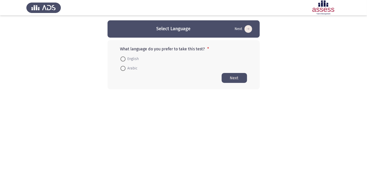
click at [124, 59] on span at bounding box center [123, 58] width 5 height 5
click at [124, 59] on input "English" at bounding box center [123, 58] width 5 height 5
radio input "true"
click at [218, 103] on html "Select Language Next What language do you prefer to take this test? * English A…" at bounding box center [183, 54] width 367 height 109
click at [226, 76] on button "Next" at bounding box center [234, 78] width 25 height 10
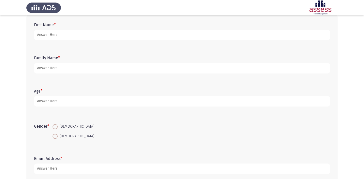
scroll to position [25, 0]
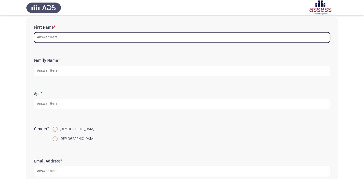
click at [64, 35] on input "First Name *" at bounding box center [182, 37] width 296 height 10
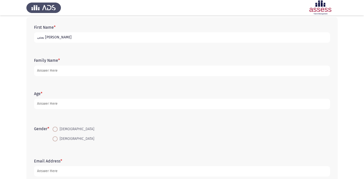
type input "يمنى [PERSON_NAME]"
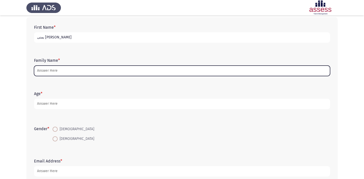
click at [91, 68] on input "Family Name *" at bounding box center [182, 70] width 296 height 10
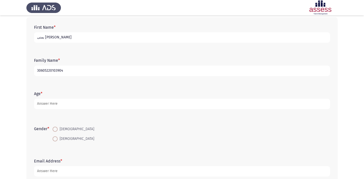
type input "30605220103904"
click at [55, 141] on label "[DEMOGRAPHIC_DATA]" at bounding box center [74, 139] width 42 height 6
click at [55, 141] on input "[DEMOGRAPHIC_DATA]" at bounding box center [55, 138] width 5 height 5
radio input "true"
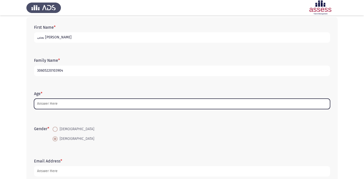
click at [66, 102] on input "Age *" at bounding box center [182, 103] width 296 height 10
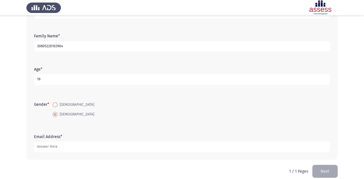
scroll to position [56, 0]
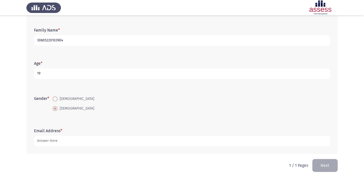
type input "19"
click at [353, 137] on app-assessment-container "Demographics Next First Name * [PERSON_NAME] Family Name * 30605220103904 Age *…" at bounding box center [182, 62] width 364 height 194
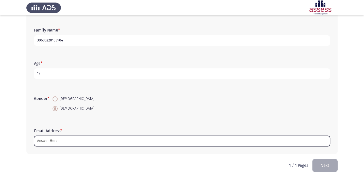
click at [121, 142] on input "Email Address *" at bounding box center [182, 141] width 296 height 10
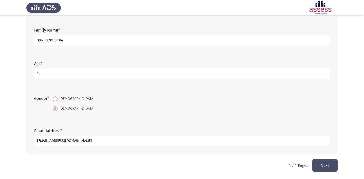
type input "[EMAIL_ADDRESS][DOMAIN_NAME]"
click at [319, 163] on button "Next" at bounding box center [324, 165] width 25 height 13
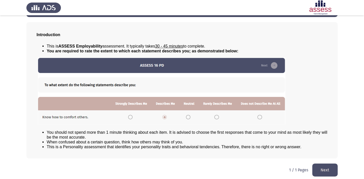
scroll to position [23, 0]
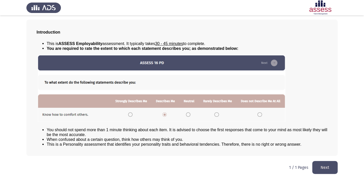
click at [331, 167] on button "Next" at bounding box center [324, 167] width 25 height 13
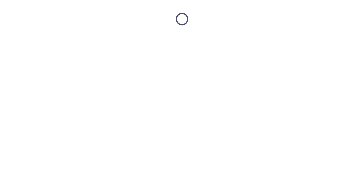
scroll to position [0, 0]
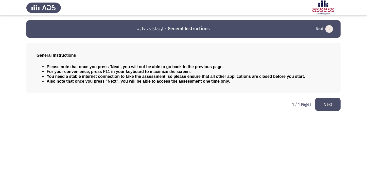
click at [329, 105] on button "Next" at bounding box center [327, 104] width 25 height 13
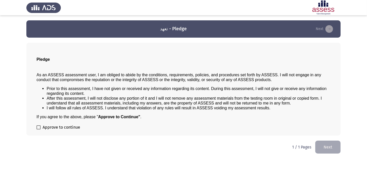
click at [39, 127] on span at bounding box center [39, 127] width 4 height 4
click at [39, 129] on input "Approve to continue" at bounding box center [38, 129] width 0 height 0
checkbox input "true"
click at [324, 148] on button "Next" at bounding box center [327, 146] width 25 height 13
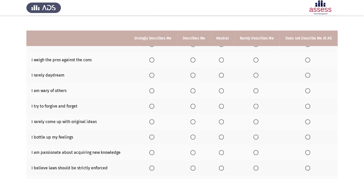
scroll to position [35, 0]
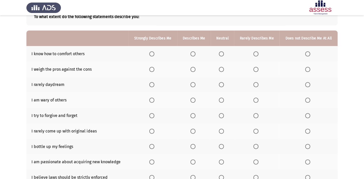
click at [193, 56] on th at bounding box center [193, 53] width 33 height 15
click at [193, 54] on span "Select an option" at bounding box center [193, 54] width 0 height 0
click at [193, 53] on input "Select an option" at bounding box center [192, 53] width 5 height 5
click at [105, 65] on td "I weigh the pros against the cons" at bounding box center [77, 68] width 102 height 15
click at [7, 74] on app-assessment-container "ASSESS Employability Next To what extent do the following statements describe y…" at bounding box center [182, 101] width 364 height 230
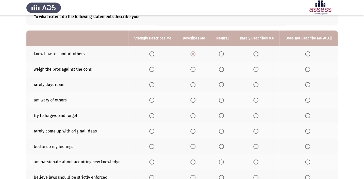
click at [193, 70] on span "Select an option" at bounding box center [192, 69] width 5 height 5
click at [193, 70] on input "Select an option" at bounding box center [192, 69] width 5 height 5
click at [222, 83] on span "Select an option" at bounding box center [221, 84] width 5 height 5
click at [222, 83] on input "Select an option" at bounding box center [221, 84] width 5 height 5
click at [195, 101] on span "Select an option" at bounding box center [192, 99] width 5 height 5
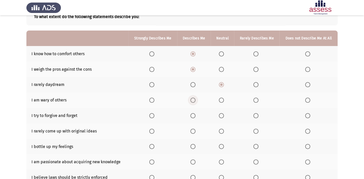
click at [195, 101] on input "Select an option" at bounding box center [192, 99] width 5 height 5
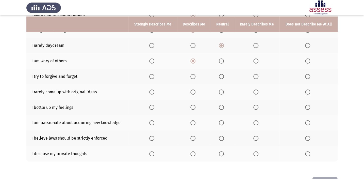
scroll to position [76, 0]
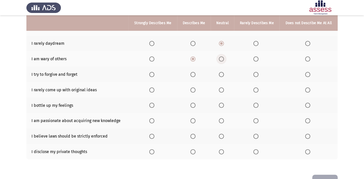
click at [220, 56] on span "Select an option" at bounding box center [221, 58] width 5 height 5
click at [220, 56] on input "Select an option" at bounding box center [221, 58] width 5 height 5
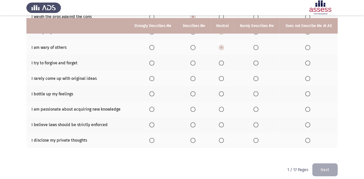
scroll to position [91, 0]
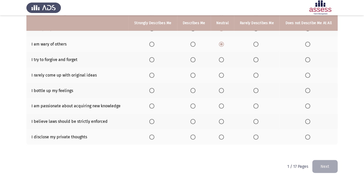
click at [193, 58] on span "Select an option" at bounding box center [192, 59] width 5 height 5
click at [193, 58] on input "Select an option" at bounding box center [192, 59] width 5 height 5
click at [194, 73] on span "Select an option" at bounding box center [192, 75] width 5 height 5
click at [194, 73] on input "Select an option" at bounding box center [192, 75] width 5 height 5
click at [155, 104] on label "Select an option" at bounding box center [152, 105] width 7 height 5
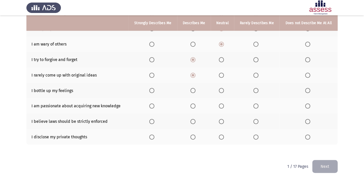
click at [154, 104] on input "Select an option" at bounding box center [151, 105] width 5 height 5
click at [154, 119] on span "Select an option" at bounding box center [151, 121] width 5 height 5
click at [154, 119] on input "Select an option" at bounding box center [151, 121] width 5 height 5
click at [149, 158] on html "ASSESS Employability Next To what extent do the following statements describe y…" at bounding box center [182, 44] width 364 height 271
click at [309, 136] on span "Select an option" at bounding box center [307, 136] width 5 height 5
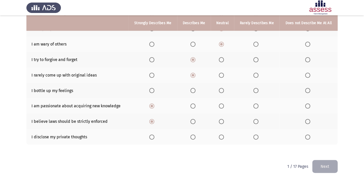
click at [309, 136] on input "Select an option" at bounding box center [307, 136] width 5 height 5
click at [213, 159] on html "ASSESS Employability Next To what extent do the following statements describe y…" at bounding box center [182, 44] width 364 height 271
click at [256, 89] on span "Select an option" at bounding box center [255, 90] width 5 height 5
click at [256, 89] on input "Select an option" at bounding box center [255, 90] width 5 height 5
click at [243, 159] on html "ASSESS Employability Next To what extent do the following statements describe y…" at bounding box center [182, 44] width 364 height 271
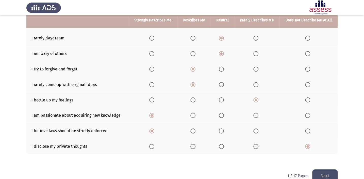
scroll to position [83, 0]
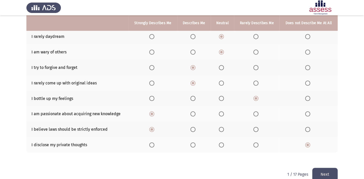
click at [193, 36] on span "Select an option" at bounding box center [192, 36] width 5 height 5
click at [193, 36] on input "Select an option" at bounding box center [192, 36] width 5 height 5
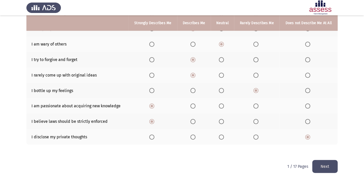
click at [331, 162] on button "Next" at bounding box center [324, 166] width 25 height 13
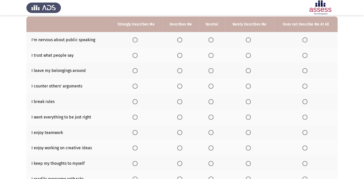
scroll to position [41, 0]
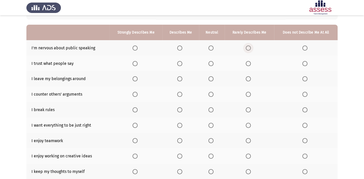
click at [250, 50] on span "Select an option" at bounding box center [248, 47] width 5 height 5
click at [250, 50] on input "Select an option" at bounding box center [248, 47] width 5 height 5
click at [308, 65] on label "Select an option" at bounding box center [305, 63] width 7 height 5
click at [307, 65] on input "Select an option" at bounding box center [304, 63] width 5 height 5
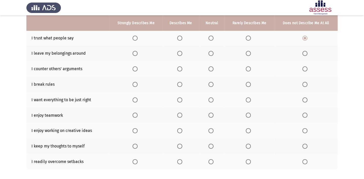
scroll to position [65, 0]
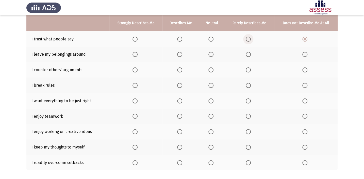
click at [248, 37] on span "Select an option" at bounding box center [248, 39] width 5 height 5
click at [248, 37] on input "Select an option" at bounding box center [248, 39] width 5 height 5
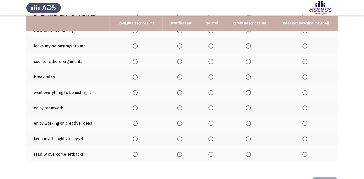
scroll to position [74, 0]
click at [97, 52] on td "I leave my belongings around" at bounding box center [67, 45] width 83 height 15
click at [307, 45] on span "Select an option" at bounding box center [304, 45] width 5 height 5
click at [307, 45] on input "Select an option" at bounding box center [304, 45] width 5 height 5
click at [305, 74] on span "Select an option" at bounding box center [304, 76] width 5 height 5
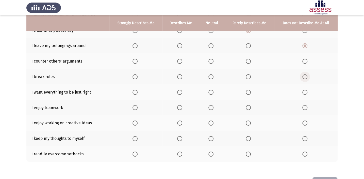
click at [305, 74] on input "Select an option" at bounding box center [304, 76] width 5 height 5
click at [136, 92] on span "Select an option" at bounding box center [134, 92] width 5 height 5
click at [136, 92] on input "Select an option" at bounding box center [134, 92] width 5 height 5
click at [182, 107] on span "Select an option" at bounding box center [179, 107] width 5 height 5
click at [182, 107] on input "Select an option" at bounding box center [179, 107] width 5 height 5
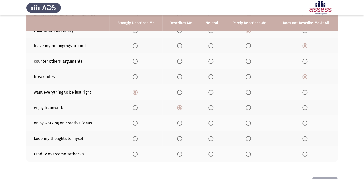
click at [134, 122] on span "Select an option" at bounding box center [134, 122] width 5 height 5
click at [134, 122] on input "Select an option" at bounding box center [134, 122] width 5 height 5
click at [181, 136] on span "Select an option" at bounding box center [179, 138] width 5 height 5
click at [181, 136] on input "Select an option" at bounding box center [179, 138] width 5 height 5
click at [212, 152] on span "Select an option" at bounding box center [210, 153] width 5 height 5
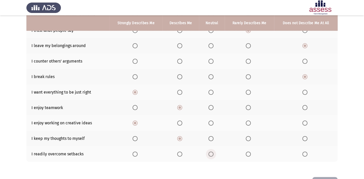
click at [212, 152] on input "Select an option" at bounding box center [210, 153] width 5 height 5
click at [211, 59] on span "Select an option" at bounding box center [210, 61] width 5 height 5
click at [211, 59] on input "Select an option" at bounding box center [210, 61] width 5 height 5
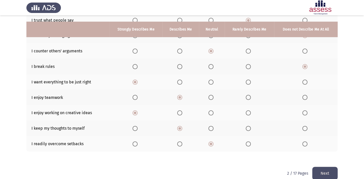
scroll to position [91, 0]
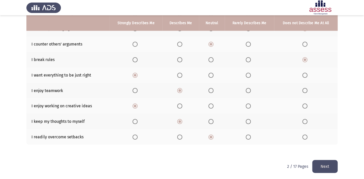
click at [326, 164] on button "Next" at bounding box center [324, 166] width 25 height 13
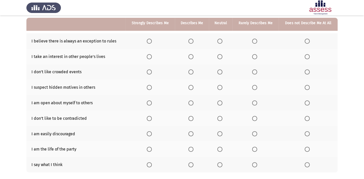
scroll to position [52, 0]
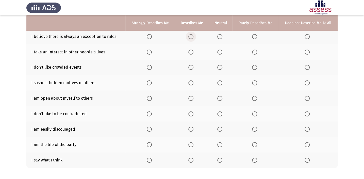
click at [192, 35] on span "Select an option" at bounding box center [190, 36] width 5 height 5
click at [192, 35] on input "Select an option" at bounding box center [190, 36] width 5 height 5
click at [307, 52] on span "Select an option" at bounding box center [307, 51] width 5 height 5
click at [307, 52] on input "Select an option" at bounding box center [307, 51] width 5 height 5
click at [190, 66] on span "Select an option" at bounding box center [190, 67] width 5 height 5
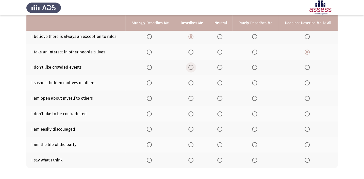
click at [190, 66] on input "Select an option" at bounding box center [190, 67] width 5 height 5
click at [191, 81] on span "Select an option" at bounding box center [190, 82] width 5 height 5
click at [191, 81] on input "Select an option" at bounding box center [190, 82] width 5 height 5
click at [308, 96] on span "Select an option" at bounding box center [307, 98] width 5 height 5
click at [308, 96] on input "Select an option" at bounding box center [307, 98] width 5 height 5
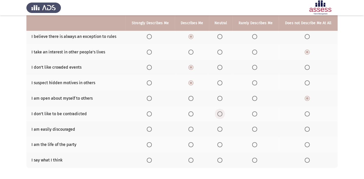
click at [219, 111] on span "Select an option" at bounding box center [219, 113] width 5 height 5
click at [219, 111] on input "Select an option" at bounding box center [219, 113] width 5 height 5
click at [192, 127] on span "Select an option" at bounding box center [190, 128] width 5 height 5
click at [192, 127] on input "Select an option" at bounding box center [190, 128] width 5 height 5
click at [254, 127] on span "Select an option" at bounding box center [254, 128] width 5 height 5
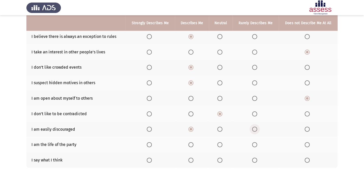
click at [254, 127] on input "Select an option" at bounding box center [254, 128] width 5 height 5
click at [305, 126] on span "Select an option" at bounding box center [307, 128] width 5 height 5
click at [305, 126] on input "Select an option" at bounding box center [307, 128] width 5 height 5
click at [305, 159] on span "Select an option" at bounding box center [307, 159] width 5 height 5
click at [305, 159] on input "Select an option" at bounding box center [307, 159] width 5 height 5
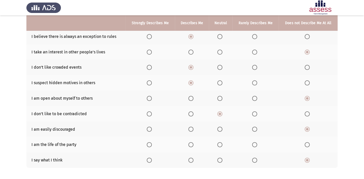
click at [251, 160] on th at bounding box center [255, 159] width 46 height 15
click at [253, 159] on span "Select an option" at bounding box center [254, 159] width 5 height 5
click at [253, 159] on input "Select an option" at bounding box center [254, 159] width 5 height 5
click at [269, 140] on th at bounding box center [255, 144] width 46 height 15
click at [194, 143] on label "Select an option" at bounding box center [191, 144] width 7 height 5
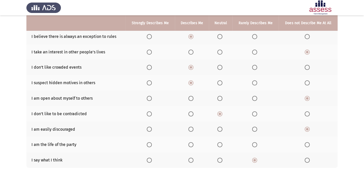
click at [193, 143] on input "Select an option" at bounding box center [190, 144] width 5 height 5
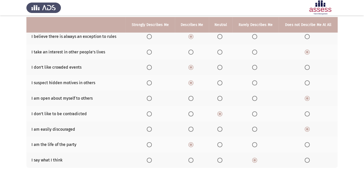
scroll to position [75, 0]
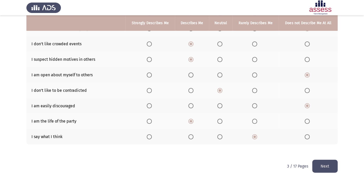
click at [328, 166] on button "Next" at bounding box center [324, 165] width 25 height 13
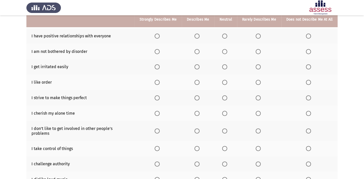
scroll to position [48, 0]
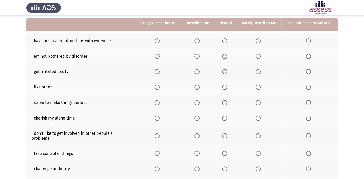
click at [199, 41] on span "Select an option" at bounding box center [196, 40] width 5 height 5
click at [199, 41] on input "Select an option" at bounding box center [196, 40] width 5 height 5
click at [256, 71] on span "Select an option" at bounding box center [258, 71] width 5 height 5
click at [256, 71] on input "Select an option" at bounding box center [258, 71] width 5 height 5
click at [258, 53] on th at bounding box center [259, 55] width 44 height 15
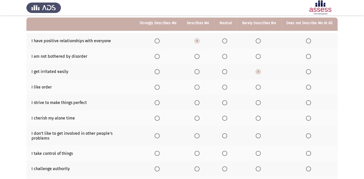
click at [259, 56] on span "Select an option" at bounding box center [258, 56] width 5 height 5
click at [259, 56] on input "Select an option" at bounding box center [258, 56] width 5 height 5
click at [196, 72] on span "Select an option" at bounding box center [196, 71] width 5 height 5
click at [196, 72] on input "Select an option" at bounding box center [196, 71] width 5 height 5
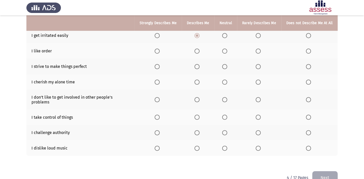
scroll to position [84, 0]
click at [156, 51] on span "Select an option" at bounding box center [157, 50] width 5 height 5
click at [156, 51] on input "Select an option" at bounding box center [157, 50] width 5 height 5
click at [160, 63] on span "Select an option" at bounding box center [157, 65] width 5 height 5
click at [160, 63] on input "Select an option" at bounding box center [157, 65] width 5 height 5
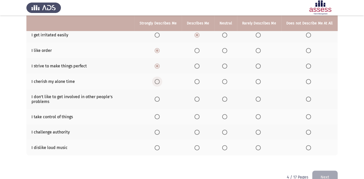
click at [156, 81] on span "Select an option" at bounding box center [157, 81] width 5 height 5
click at [156, 81] on input "Select an option" at bounding box center [157, 81] width 5 height 5
click at [226, 97] on span "Select an option" at bounding box center [224, 98] width 5 height 5
click at [226, 97] on input "Select an option" at bounding box center [224, 98] width 5 height 5
click at [199, 114] on span "Select an option" at bounding box center [196, 116] width 5 height 5
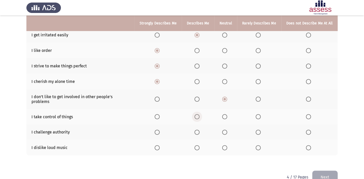
click at [199, 114] on input "Select an option" at bounding box center [196, 116] width 5 height 5
click at [259, 129] on span "Select an option" at bounding box center [258, 131] width 5 height 5
click at [259, 129] on input "Select an option" at bounding box center [258, 131] width 5 height 5
click at [197, 145] on span "Select an option" at bounding box center [196, 147] width 5 height 5
click at [197, 145] on input "Select an option" at bounding box center [196, 147] width 5 height 5
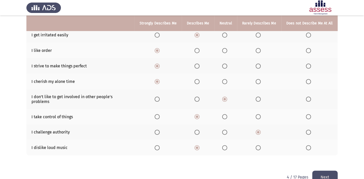
click at [201, 156] on div "To what extent do the following statements describe you: Strongly Describes Me …" at bounding box center [181, 59] width 311 height 212
click at [208, 162] on div "To what extent do the following statements describe you: Strongly Describes Me …" at bounding box center [181, 61] width 311 height 217
click at [206, 159] on div "To what extent do the following statements describe you: Strongly Describes Me …" at bounding box center [181, 59] width 311 height 212
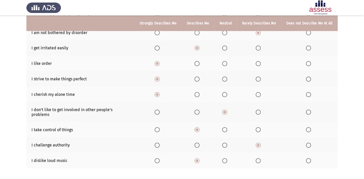
scroll to position [78, 0]
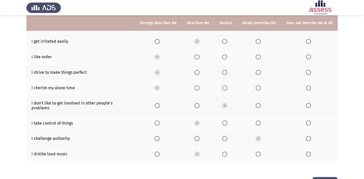
drag, startPoint x: 365, startPoint y: 109, endPoint x: 368, endPoint y: 120, distance: 11.0
click at [364, 120] on html "ASSESS Employability Next To what extent do the following statements describe y…" at bounding box center [182, 59] width 364 height 275
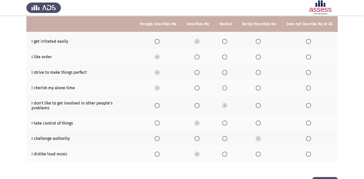
scroll to position [91, 0]
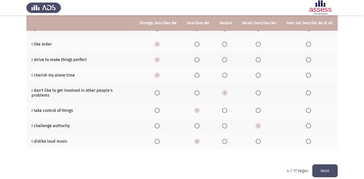
click at [357, 131] on app-assessment-container "ASSESS Employability Next To what extent do the following statements describe y…" at bounding box center [182, 47] width 364 height 234
click at [159, 139] on span "Select an option" at bounding box center [157, 141] width 5 height 5
click at [159, 139] on input "Select an option" at bounding box center [157, 141] width 5 height 5
click at [163, 155] on div "To what extent do the following statements describe you: Strongly Describes Me …" at bounding box center [181, 55] width 311 height 217
click at [326, 164] on button "Next" at bounding box center [324, 170] width 25 height 13
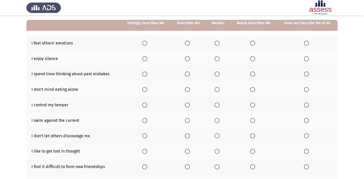
scroll to position [46, 0]
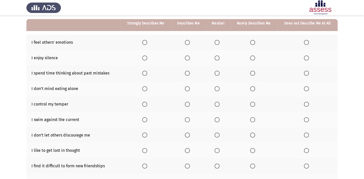
click at [146, 42] on span "Select an option" at bounding box center [144, 42] width 5 height 5
click at [146, 42] on input "Select an option" at bounding box center [144, 42] width 5 height 5
click at [190, 56] on span "Select an option" at bounding box center [187, 57] width 5 height 5
click at [190, 56] on input "Select an option" at bounding box center [187, 57] width 5 height 5
click at [190, 71] on label "Select an option" at bounding box center [188, 73] width 7 height 5
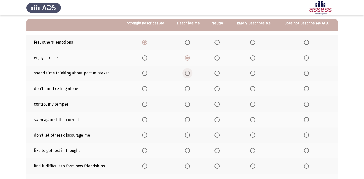
click at [190, 71] on input "Select an option" at bounding box center [187, 73] width 5 height 5
click at [146, 87] on span "Select an option" at bounding box center [144, 88] width 5 height 5
click at [146, 87] on input "Select an option" at bounding box center [144, 88] width 5 height 5
click at [146, 103] on span "Select an option" at bounding box center [144, 104] width 5 height 5
click at [146, 103] on input "Select an option" at bounding box center [144, 104] width 5 height 5
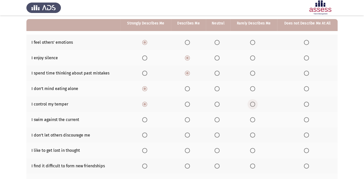
click at [254, 104] on span "Select an option" at bounding box center [252, 104] width 5 height 5
click at [254, 104] on input "Select an option" at bounding box center [252, 104] width 5 height 5
click at [145, 102] on span "Select an option" at bounding box center [144, 104] width 5 height 5
click at [145, 102] on input "Select an option" at bounding box center [144, 104] width 5 height 5
click at [251, 120] on span "Select an option" at bounding box center [252, 119] width 5 height 5
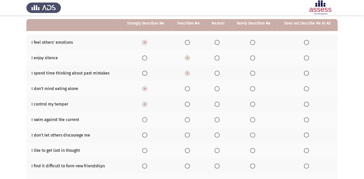
click at [251, 120] on input "Select an option" at bounding box center [252, 119] width 5 height 5
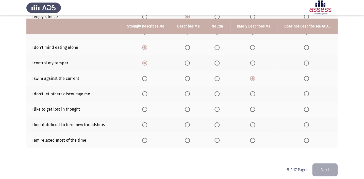
scroll to position [91, 0]
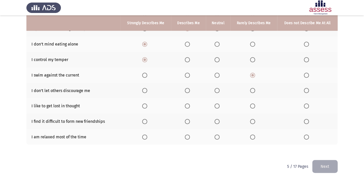
click at [146, 88] on span "Select an option" at bounding box center [144, 90] width 5 height 5
click at [146, 88] on input "Select an option" at bounding box center [144, 90] width 5 height 5
click at [252, 104] on span "Select an option" at bounding box center [252, 105] width 5 height 5
click at [252, 104] on input "Select an option" at bounding box center [252, 105] width 5 height 5
click at [308, 119] on span "Select an option" at bounding box center [306, 121] width 5 height 5
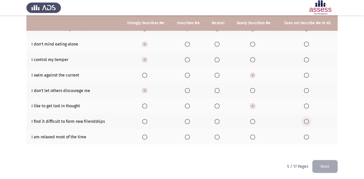
click at [308, 119] on input "Select an option" at bounding box center [306, 121] width 5 height 5
click at [203, 163] on html "ASSESS Employability Next To what extent do the following statements describe y…" at bounding box center [182, 44] width 364 height 271
click at [254, 138] on span "Select an option" at bounding box center [252, 136] width 5 height 5
click at [254, 138] on input "Select an option" at bounding box center [252, 136] width 5 height 5
click at [322, 161] on button "Next" at bounding box center [324, 166] width 25 height 13
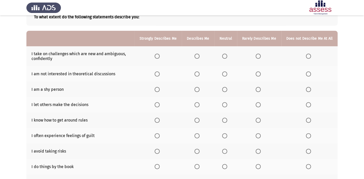
scroll to position [34, 0]
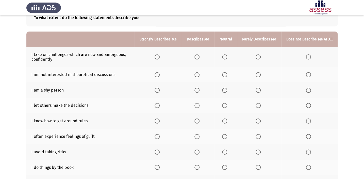
click at [199, 56] on span "Select an option" at bounding box center [196, 56] width 5 height 5
click at [199, 56] on input "Select an option" at bounding box center [196, 56] width 5 height 5
click at [225, 73] on span "Select an option" at bounding box center [224, 74] width 5 height 5
click at [225, 73] on input "Select an option" at bounding box center [224, 74] width 5 height 5
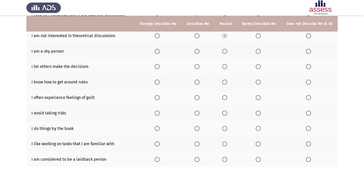
scroll to position [74, 0]
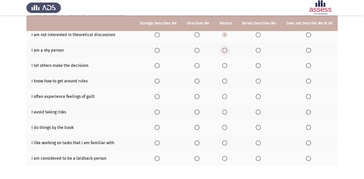
click at [226, 51] on span "Select an option" at bounding box center [224, 50] width 5 height 5
click at [226, 51] on input "Select an option" at bounding box center [224, 50] width 5 height 5
click at [259, 53] on th at bounding box center [259, 49] width 44 height 15
click at [259, 50] on span "Select an option" at bounding box center [258, 50] width 5 height 5
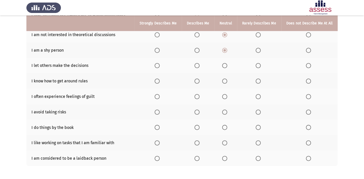
click at [259, 50] on input "Select an option" at bounding box center [258, 50] width 5 height 5
click at [309, 66] on span "Select an option" at bounding box center [308, 65] width 5 height 5
click at [309, 66] on input "Select an option" at bounding box center [308, 65] width 5 height 5
click at [259, 65] on span "Select an option" at bounding box center [258, 65] width 5 height 5
click at [259, 65] on input "Select an option" at bounding box center [258, 65] width 5 height 5
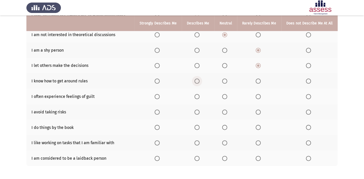
click at [198, 81] on span "Select an option" at bounding box center [196, 80] width 5 height 5
click at [198, 81] on input "Select an option" at bounding box center [196, 80] width 5 height 5
click at [199, 98] on th at bounding box center [198, 96] width 32 height 15
click at [199, 96] on span "Select an option" at bounding box center [196, 96] width 5 height 5
click at [199, 96] on input "Select an option" at bounding box center [196, 96] width 5 height 5
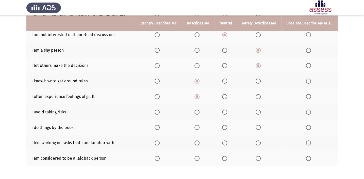
click at [261, 112] on span "Select an option" at bounding box center [258, 111] width 5 height 5
click at [261, 112] on input "Select an option" at bounding box center [258, 111] width 5 height 5
click at [160, 125] on span "Select an option" at bounding box center [157, 127] width 5 height 5
click at [160, 125] on input "Select an option" at bounding box center [157, 127] width 5 height 5
click at [160, 141] on span "Select an option" at bounding box center [157, 142] width 5 height 5
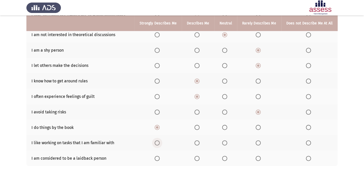
click at [160, 141] on input "Select an option" at bounding box center [157, 142] width 5 height 5
click at [223, 143] on span "Select an option" at bounding box center [224, 142] width 5 height 5
click at [223, 143] on input "Select an option" at bounding box center [224, 142] width 5 height 5
click at [262, 156] on label "Select an option" at bounding box center [259, 158] width 7 height 5
click at [261, 156] on input "Select an option" at bounding box center [258, 158] width 5 height 5
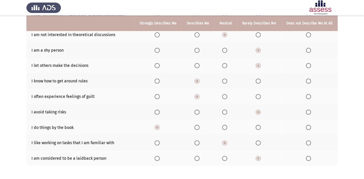
click at [278, 140] on th at bounding box center [259, 142] width 44 height 15
click at [308, 156] on span "Select an option" at bounding box center [308, 158] width 5 height 5
click at [308, 156] on input "Select an option" at bounding box center [308, 158] width 5 height 5
click at [289, 156] on th at bounding box center [309, 157] width 56 height 15
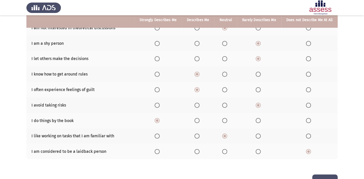
scroll to position [77, 0]
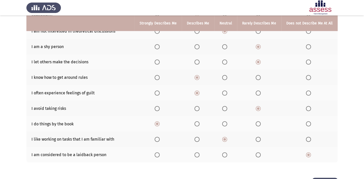
click at [225, 76] on span "Select an option" at bounding box center [224, 77] width 5 height 5
click at [225, 76] on input "Select an option" at bounding box center [224, 77] width 5 height 5
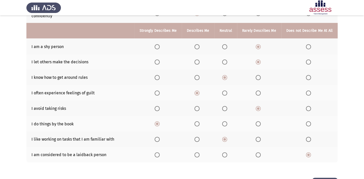
scroll to position [95, 0]
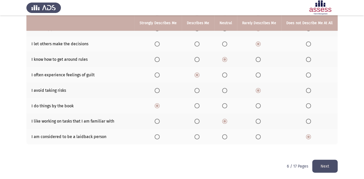
click at [331, 159] on button "Next" at bounding box center [324, 165] width 25 height 13
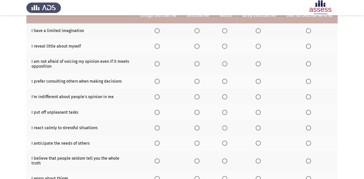
scroll to position [41, 0]
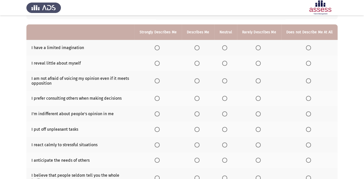
click at [259, 45] on span "Select an option" at bounding box center [258, 47] width 5 height 5
click at [259, 45] on input "Select an option" at bounding box center [258, 47] width 5 height 5
click at [307, 62] on span "Select an option" at bounding box center [308, 63] width 5 height 5
click at [307, 62] on input "Select an option" at bounding box center [308, 63] width 5 height 5
click at [130, 71] on td "I am not afraid of voicing my opinion even if it meets opposition" at bounding box center [80, 81] width 108 height 20
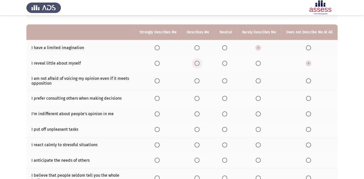
click at [201, 62] on label "Select an option" at bounding box center [197, 63] width 7 height 5
click at [199, 62] on input "Select an option" at bounding box center [196, 63] width 5 height 5
click at [201, 80] on label "Select an option" at bounding box center [197, 80] width 7 height 5
click at [199, 80] on input "Select an option" at bounding box center [196, 80] width 5 height 5
click at [160, 96] on span "Select an option" at bounding box center [157, 98] width 5 height 5
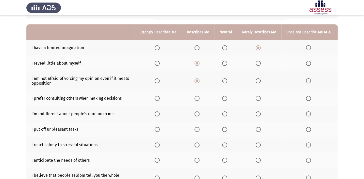
click at [160, 96] on input "Select an option" at bounding box center [157, 98] width 5 height 5
click at [310, 113] on span "Select an option" at bounding box center [308, 113] width 5 height 5
click at [310, 113] on input "Select an option" at bounding box center [308, 113] width 5 height 5
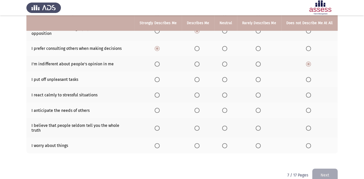
scroll to position [95, 0]
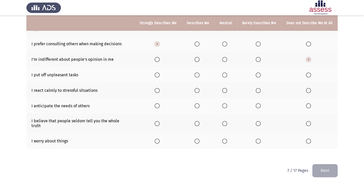
click at [307, 73] on span "Select an option" at bounding box center [308, 74] width 5 height 5
click at [307, 73] on input "Select an option" at bounding box center [308, 74] width 5 height 5
click at [226, 90] on span "Select an option" at bounding box center [224, 90] width 5 height 5
click at [226, 90] on input "Select an option" at bounding box center [224, 90] width 5 height 5
click at [119, 165] on html "ASSESS Employability Next To what extent do the following statements describe y…" at bounding box center [182, 44] width 364 height 279
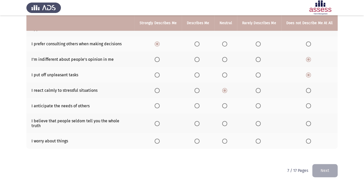
click at [227, 103] on span "Select an option" at bounding box center [224, 105] width 5 height 5
click at [227, 103] on input "Select an option" at bounding box center [224, 105] width 5 height 5
click at [260, 121] on span "Select an option" at bounding box center [258, 123] width 5 height 5
click at [260, 121] on input "Select an option" at bounding box center [258, 123] width 5 height 5
click at [111, 160] on html "ASSESS Employability Next To what extent do the following statements describe y…" at bounding box center [182, 44] width 364 height 279
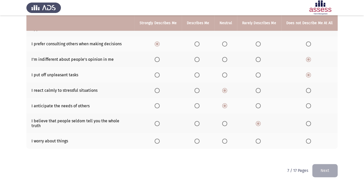
click at [199, 138] on span "Select an option" at bounding box center [196, 140] width 5 height 5
click at [199, 138] on input "Select an option" at bounding box center [196, 140] width 5 height 5
click at [338, 166] on html "ASSESS Employability Next To what extent do the following statements describe y…" at bounding box center [182, 44] width 364 height 279
click at [333, 167] on button "Next" at bounding box center [324, 170] width 25 height 13
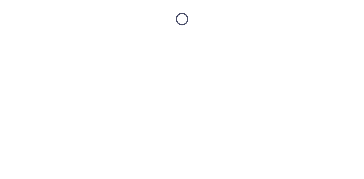
scroll to position [0, 0]
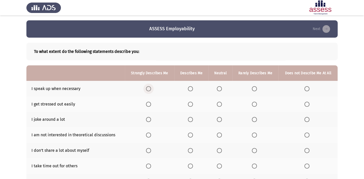
click at [147, 86] on span "Select an option" at bounding box center [148, 88] width 5 height 5
click at [147, 86] on input "Select an option" at bounding box center [148, 88] width 5 height 5
click at [190, 103] on span "Select an option" at bounding box center [190, 104] width 5 height 5
click at [190, 103] on input "Select an option" at bounding box center [190, 104] width 5 height 5
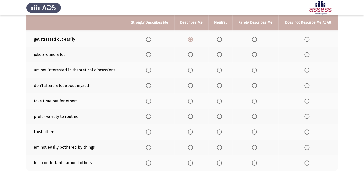
scroll to position [64, 0]
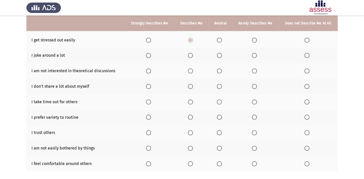
click at [308, 54] on span "Select an option" at bounding box center [306, 55] width 5 height 5
click at [308, 54] on input "Select an option" at bounding box center [306, 55] width 5 height 5
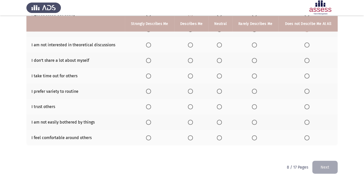
scroll to position [91, 0]
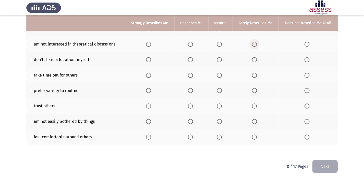
click at [254, 44] on span "Select an option" at bounding box center [254, 44] width 5 height 5
click at [254, 44] on input "Select an option" at bounding box center [254, 44] width 5 height 5
click at [149, 59] on span "Select an option" at bounding box center [148, 59] width 5 height 5
click at [149, 59] on input "Select an option" at bounding box center [148, 59] width 5 height 5
click at [189, 73] on span "Select an option" at bounding box center [190, 75] width 5 height 5
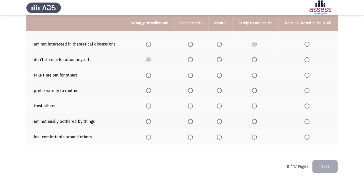
click at [189, 73] on input "Select an option" at bounding box center [190, 75] width 5 height 5
click at [149, 88] on span "Select an option" at bounding box center [148, 90] width 5 height 5
click at [149, 88] on input "Select an option" at bounding box center [148, 90] width 5 height 5
click at [254, 106] on span "Select an option" at bounding box center [254, 106] width 0 height 0
click at [254, 105] on input "Select an option" at bounding box center [254, 105] width 5 height 5
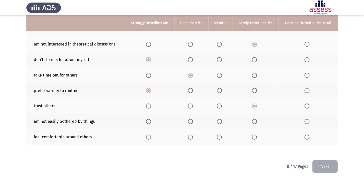
click at [254, 121] on span "Select an option" at bounding box center [254, 121] width 5 height 5
click at [254, 121] on input "Select an option" at bounding box center [254, 121] width 5 height 5
click at [217, 136] on span "Select an option" at bounding box center [219, 136] width 5 height 5
click at [217, 136] on input "Select an option" at bounding box center [219, 136] width 5 height 5
click at [203, 146] on div "To what extent do the following statements describe you: Strongly Describes Me …" at bounding box center [181, 51] width 311 height 208
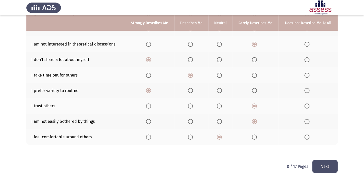
click at [317, 161] on button "Next" at bounding box center [324, 166] width 25 height 13
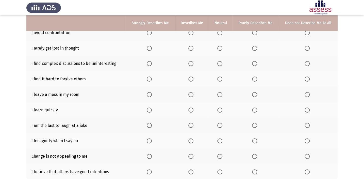
scroll to position [45, 0]
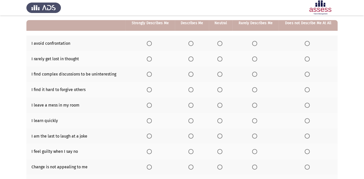
click at [221, 43] on span "Select an option" at bounding box center [219, 43] width 5 height 5
click at [221, 43] on input "Select an option" at bounding box center [219, 43] width 5 height 5
click at [190, 57] on span "Select an option" at bounding box center [190, 58] width 5 height 5
click at [190, 57] on input "Select an option" at bounding box center [190, 58] width 5 height 5
click at [220, 73] on span "Select an option" at bounding box center [219, 74] width 5 height 5
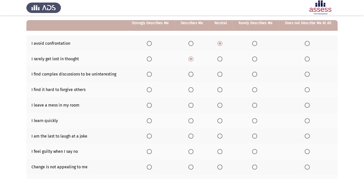
click at [220, 73] on input "Select an option" at bounding box center [219, 74] width 5 height 5
click at [256, 89] on span "Select an option" at bounding box center [254, 89] width 5 height 5
click at [256, 89] on input "Select an option" at bounding box center [254, 89] width 5 height 5
click at [309, 104] on span "Select an option" at bounding box center [307, 105] width 5 height 5
click at [309, 104] on input "Select an option" at bounding box center [307, 105] width 5 height 5
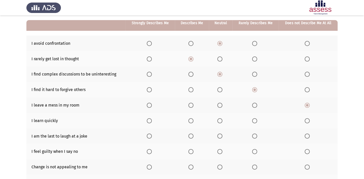
click at [149, 121] on span "Select an option" at bounding box center [149, 120] width 5 height 5
click at [149, 121] on input "Select an option" at bounding box center [149, 120] width 5 height 5
click at [255, 135] on span "Select an option" at bounding box center [254, 135] width 5 height 5
click at [255, 135] on input "Select an option" at bounding box center [254, 135] width 5 height 5
click at [191, 150] on span "Select an option" at bounding box center [190, 151] width 5 height 5
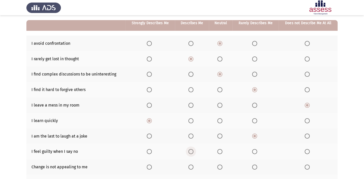
click at [191, 150] on input "Select an option" at bounding box center [190, 151] width 5 height 5
click at [311, 164] on label "Select an option" at bounding box center [308, 166] width 7 height 5
click at [310, 164] on input "Select an option" at bounding box center [307, 166] width 5 height 5
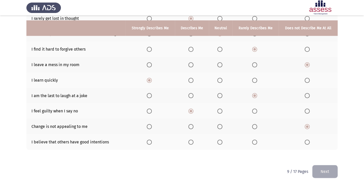
scroll to position [91, 0]
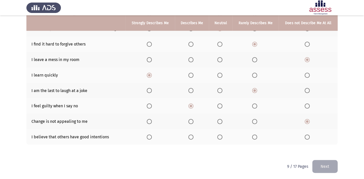
click at [255, 134] on span "Select an option" at bounding box center [254, 136] width 5 height 5
click at [255, 134] on input "Select an option" at bounding box center [254, 136] width 5 height 5
click at [255, 150] on div "To what extent do the following statements describe you: Strongly Describes Me …" at bounding box center [181, 51] width 311 height 208
click at [326, 165] on button "Next" at bounding box center [324, 166] width 25 height 13
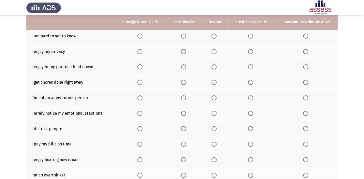
scroll to position [53, 0]
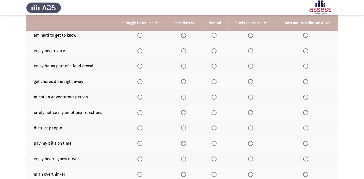
click at [251, 35] on span "Select an option" at bounding box center [250, 35] width 5 height 5
click at [251, 35] on input "Select an option" at bounding box center [250, 35] width 5 height 5
click at [140, 49] on span "Select an option" at bounding box center [139, 50] width 5 height 5
click at [140, 49] on input "Select an option" at bounding box center [139, 50] width 5 height 5
click at [305, 64] on span "Select an option" at bounding box center [305, 65] width 5 height 5
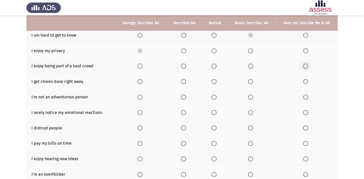
click at [305, 64] on input "Select an option" at bounding box center [305, 65] width 5 height 5
click at [216, 83] on span "Select an option" at bounding box center [213, 81] width 5 height 5
click at [216, 83] on input "Select an option" at bounding box center [213, 81] width 5 height 5
click at [251, 96] on span "Select an option" at bounding box center [250, 96] width 5 height 5
click at [251, 96] on input "Select an option" at bounding box center [250, 96] width 5 height 5
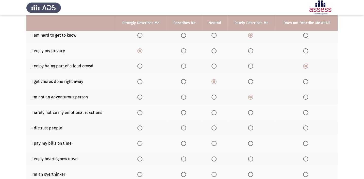
click at [249, 128] on span "Select an option" at bounding box center [250, 127] width 5 height 5
click at [249, 128] on input "Select an option" at bounding box center [250, 127] width 5 height 5
click at [249, 128] on span "Select an option" at bounding box center [250, 127] width 3 height 3
click at [249, 128] on input "Select an option" at bounding box center [250, 127] width 5 height 5
click at [182, 127] on span "Select an option" at bounding box center [183, 127] width 5 height 5
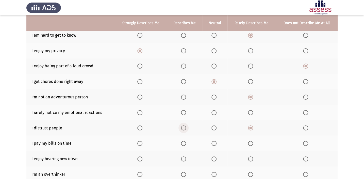
click at [182, 127] on input "Select an option" at bounding box center [183, 127] width 5 height 5
click at [183, 111] on span "Select an option" at bounding box center [183, 112] width 5 height 5
click at [183, 111] on input "Select an option" at bounding box center [183, 112] width 5 height 5
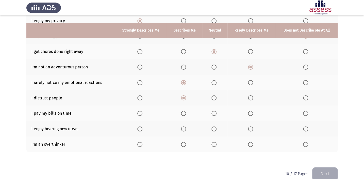
scroll to position [91, 0]
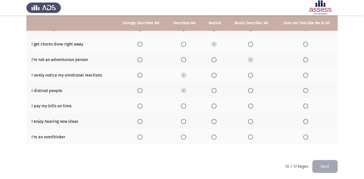
click at [139, 106] on span "Select an option" at bounding box center [139, 105] width 5 height 5
click at [139, 106] on input "Select an option" at bounding box center [139, 105] width 5 height 5
click at [140, 120] on span "Select an option" at bounding box center [139, 121] width 5 height 5
click at [140, 120] on input "Select an option" at bounding box center [139, 121] width 5 height 5
click at [183, 135] on span "Select an option" at bounding box center [183, 136] width 5 height 5
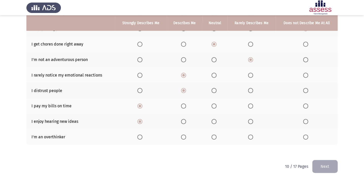
click at [183, 135] on input "Select an option" at bounding box center [183, 136] width 5 height 5
click at [331, 162] on button "Next" at bounding box center [324, 166] width 25 height 13
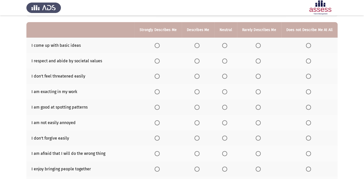
scroll to position [42, 0]
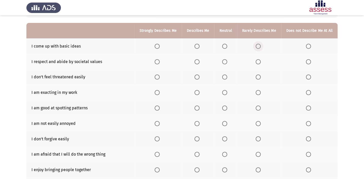
click at [261, 46] on span "Select an option" at bounding box center [258, 46] width 5 height 5
click at [261, 46] on input "Select an option" at bounding box center [258, 46] width 5 height 5
click at [199, 59] on span "Select an option" at bounding box center [196, 61] width 5 height 5
click at [199, 59] on input "Select an option" at bounding box center [196, 61] width 5 height 5
click at [259, 75] on span "Select an option" at bounding box center [258, 76] width 5 height 5
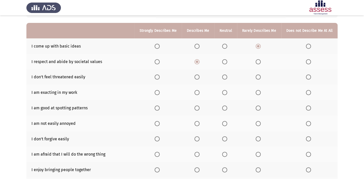
click at [259, 75] on input "Select an option" at bounding box center [258, 76] width 5 height 5
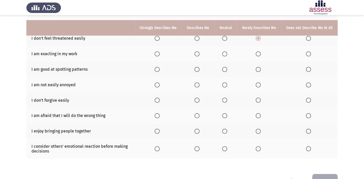
scroll to position [86, 0]
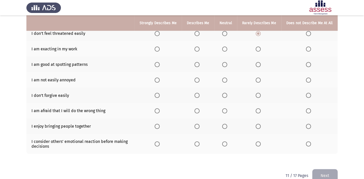
click at [160, 46] on span "Select an option" at bounding box center [157, 48] width 5 height 5
click at [160, 46] on input "Select an option" at bounding box center [157, 48] width 5 height 5
click at [196, 63] on span "Select an option" at bounding box center [196, 64] width 5 height 5
click at [196, 63] on input "Select an option" at bounding box center [196, 64] width 5 height 5
click at [260, 80] on span "Select an option" at bounding box center [258, 79] width 5 height 5
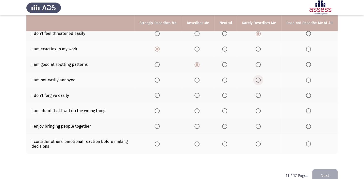
click at [260, 80] on input "Select an option" at bounding box center [258, 79] width 5 height 5
click at [261, 96] on span "Select an option" at bounding box center [258, 95] width 5 height 5
click at [261, 96] on input "Select an option" at bounding box center [258, 95] width 5 height 5
click at [160, 108] on span "Select an option" at bounding box center [157, 110] width 5 height 5
click at [160, 108] on input "Select an option" at bounding box center [157, 110] width 5 height 5
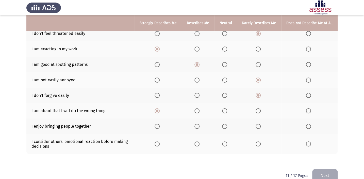
click at [162, 127] on label "Select an option" at bounding box center [158, 126] width 7 height 5
click at [160, 127] on input "Select an option" at bounding box center [157, 126] width 5 height 5
click at [160, 145] on th at bounding box center [157, 144] width 47 height 20
click at [160, 144] on span "Select an option" at bounding box center [157, 143] width 5 height 5
click at [160, 144] on input "Select an option" at bounding box center [157, 143] width 5 height 5
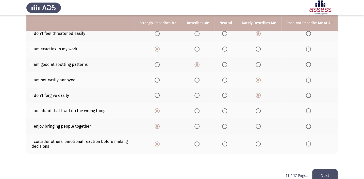
click at [331, 174] on button "Next" at bounding box center [324, 175] width 25 height 13
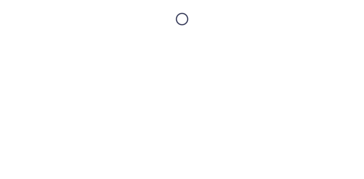
scroll to position [0, 0]
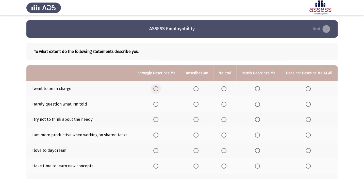
click at [156, 86] on span "Select an option" at bounding box center [155, 88] width 5 height 5
click at [156, 86] on input "Select an option" at bounding box center [155, 88] width 5 height 5
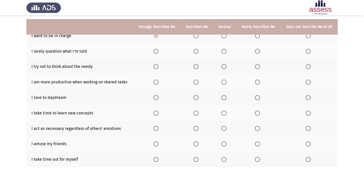
scroll to position [52, 0]
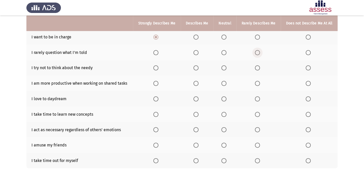
click at [258, 53] on span "Select an option" at bounding box center [257, 52] width 5 height 5
click at [258, 53] on input "Select an option" at bounding box center [257, 52] width 5 height 5
click at [227, 66] on label "Select an option" at bounding box center [224, 67] width 7 height 5
click at [226, 66] on input "Select an option" at bounding box center [223, 67] width 5 height 5
click at [257, 81] on span "Select an option" at bounding box center [257, 83] width 5 height 5
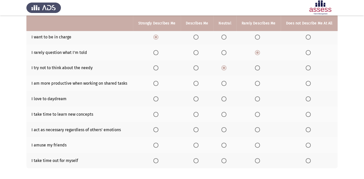
click at [257, 81] on input "Select an option" at bounding box center [257, 83] width 5 height 5
click at [198, 98] on span "Select an option" at bounding box center [195, 98] width 5 height 5
click at [198, 98] on input "Select an option" at bounding box center [195, 98] width 5 height 5
click at [256, 114] on span "Select an option" at bounding box center [257, 114] width 5 height 5
click at [256, 114] on input "Select an option" at bounding box center [257, 114] width 5 height 5
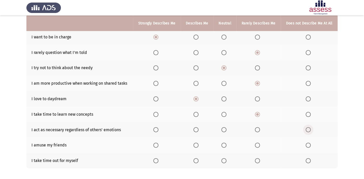
click at [309, 129] on span "Select an option" at bounding box center [308, 129] width 5 height 5
click at [309, 129] on input "Select an option" at bounding box center [308, 129] width 5 height 5
click at [249, 127] on th at bounding box center [258, 129] width 44 height 15
click at [255, 127] on th at bounding box center [258, 129] width 44 height 15
click at [256, 127] on span "Select an option" at bounding box center [257, 129] width 5 height 5
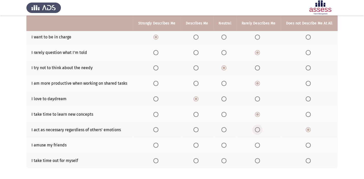
click at [256, 127] on input "Select an option" at bounding box center [257, 129] width 5 height 5
click at [224, 144] on span "Select an option" at bounding box center [223, 144] width 5 height 5
click at [224, 144] on input "Select an option" at bounding box center [223, 144] width 5 height 5
click at [156, 158] on span "Select an option" at bounding box center [155, 160] width 5 height 5
click at [156, 158] on input "Select an option" at bounding box center [155, 160] width 5 height 5
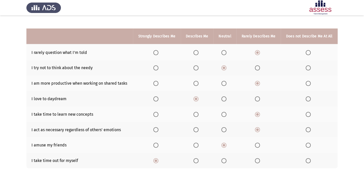
scroll to position [75, 0]
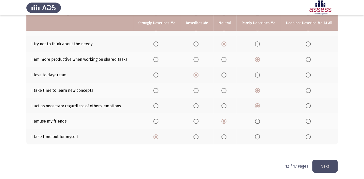
click at [328, 161] on button "Next" at bounding box center [324, 165] width 25 height 13
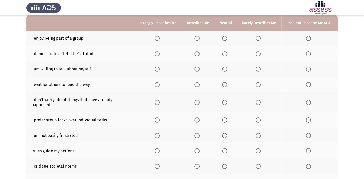
scroll to position [51, 0]
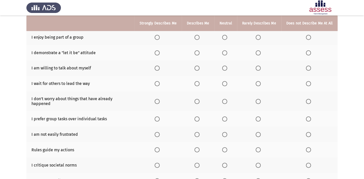
click at [198, 35] on span "Select an option" at bounding box center [196, 37] width 5 height 5
click at [198, 35] on input "Select an option" at bounding box center [196, 37] width 5 height 5
click at [197, 51] on span "Select an option" at bounding box center [196, 52] width 5 height 5
click at [197, 51] on input "Select an option" at bounding box center [196, 52] width 5 height 5
click at [199, 69] on span "Select an option" at bounding box center [196, 67] width 5 height 5
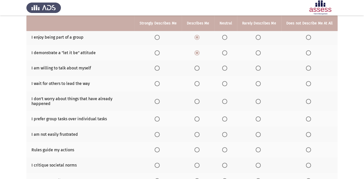
click at [199, 69] on input "Select an option" at bounding box center [196, 67] width 5 height 5
click at [260, 83] on span "Select an option" at bounding box center [258, 83] width 5 height 5
click at [260, 83] on input "Select an option" at bounding box center [258, 83] width 5 height 5
click at [254, 97] on th at bounding box center [259, 101] width 44 height 20
click at [258, 101] on span "Select an option" at bounding box center [258, 101] width 0 height 0
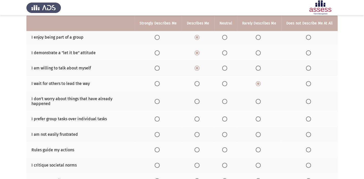
click at [259, 99] on input "Select an option" at bounding box center [258, 101] width 5 height 5
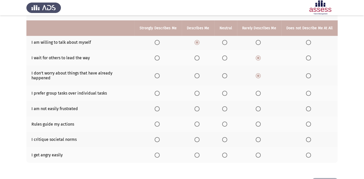
scroll to position [91, 0]
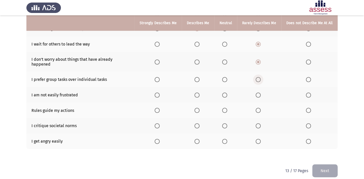
click at [261, 77] on span "Select an option" at bounding box center [258, 79] width 5 height 5
click at [261, 77] on input "Select an option" at bounding box center [258, 79] width 5 height 5
click at [198, 92] on span "Select an option" at bounding box center [196, 94] width 5 height 5
click at [198, 92] on input "Select an option" at bounding box center [196, 94] width 5 height 5
click at [199, 108] on span "Select an option" at bounding box center [196, 110] width 5 height 5
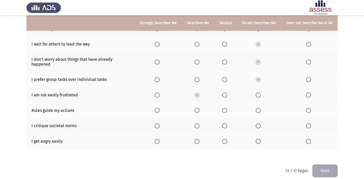
click at [199, 108] on input "Select an option" at bounding box center [196, 110] width 5 height 5
click at [228, 123] on label "Select an option" at bounding box center [225, 125] width 7 height 5
click at [227, 123] on input "Select an option" at bounding box center [224, 125] width 5 height 5
click at [259, 139] on span "Select an option" at bounding box center [258, 141] width 5 height 5
click at [259, 139] on input "Select an option" at bounding box center [258, 141] width 5 height 5
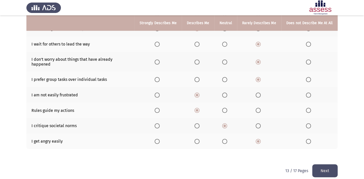
click at [334, 166] on button "Next" at bounding box center [324, 170] width 25 height 13
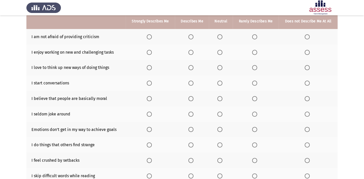
scroll to position [53, 0]
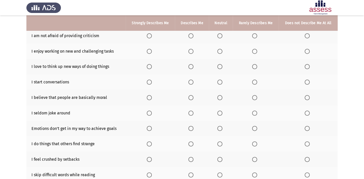
click at [219, 36] on span "Select an option" at bounding box center [219, 35] width 5 height 5
click at [219, 36] on input "Select an option" at bounding box center [219, 35] width 5 height 5
click at [190, 33] on span "Select an option" at bounding box center [190, 35] width 5 height 5
click at [190, 33] on input "Select an option" at bounding box center [190, 35] width 5 height 5
click at [218, 36] on span "Select an option" at bounding box center [219, 35] width 5 height 5
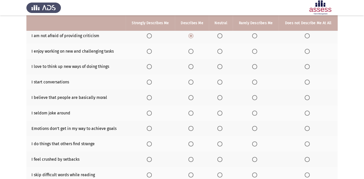
click at [218, 36] on input "Select an option" at bounding box center [219, 35] width 5 height 5
click at [193, 50] on span "Select an option" at bounding box center [190, 51] width 5 height 5
click at [193, 50] on input "Select an option" at bounding box center [190, 51] width 5 height 5
click at [193, 65] on span "Select an option" at bounding box center [190, 66] width 5 height 5
click at [193, 65] on input "Select an option" at bounding box center [190, 66] width 5 height 5
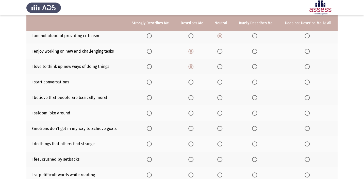
click at [222, 83] on span "Select an option" at bounding box center [219, 81] width 5 height 5
click at [222, 83] on input "Select an option" at bounding box center [219, 81] width 5 height 5
click at [192, 97] on span "Select an option" at bounding box center [190, 97] width 5 height 5
click at [192, 97] on input "Select an option" at bounding box center [190, 97] width 5 height 5
click at [150, 97] on span "Select an option" at bounding box center [149, 97] width 5 height 5
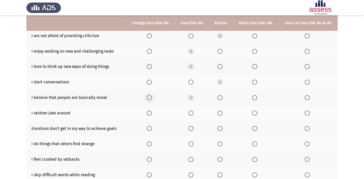
click at [150, 97] on input "Select an option" at bounding box center [149, 97] width 5 height 5
click at [223, 112] on label "Select an option" at bounding box center [220, 112] width 7 height 5
click at [222, 112] on input "Select an option" at bounding box center [219, 112] width 5 height 5
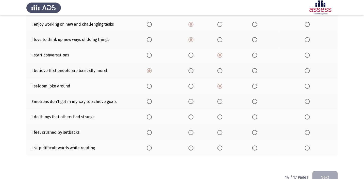
scroll to position [91, 0]
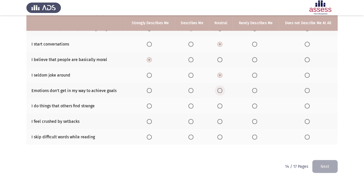
click at [221, 88] on span "Select an option" at bounding box center [219, 90] width 5 height 5
click at [221, 88] on input "Select an option" at bounding box center [219, 90] width 5 height 5
click at [193, 89] on span "Select an option" at bounding box center [190, 90] width 5 height 5
click at [193, 89] on input "Select an option" at bounding box center [190, 90] width 5 height 5
click at [310, 106] on label "Select an option" at bounding box center [308, 105] width 7 height 5
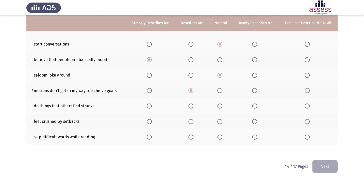
click at [310, 106] on input "Select an option" at bounding box center [307, 105] width 5 height 5
click at [221, 120] on span "Select an option" at bounding box center [219, 121] width 5 height 5
click at [221, 120] on input "Select an option" at bounding box center [219, 121] width 5 height 5
click at [307, 137] on span "Select an option" at bounding box center [307, 136] width 5 height 5
click at [307, 137] on input "Select an option" at bounding box center [307, 136] width 5 height 5
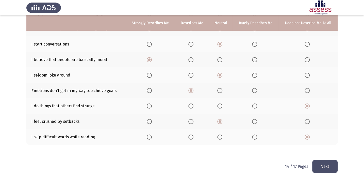
click at [324, 164] on button "Next" at bounding box center [324, 166] width 25 height 13
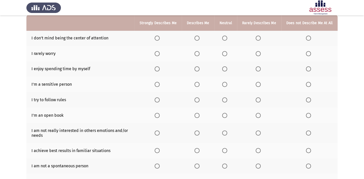
scroll to position [51, 0]
click at [159, 39] on span "Select an option" at bounding box center [157, 37] width 5 height 5
click at [159, 39] on input "Select an option" at bounding box center [157, 37] width 5 height 5
click at [258, 53] on span "Select an option" at bounding box center [258, 53] width 0 height 0
click at [259, 53] on input "Select an option" at bounding box center [258, 53] width 5 height 5
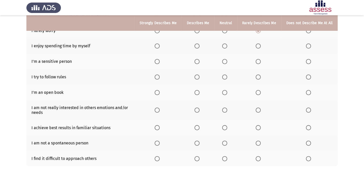
scroll to position [69, 0]
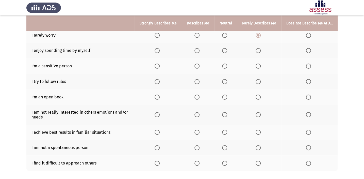
click at [160, 51] on span "Select an option" at bounding box center [157, 50] width 5 height 5
click at [160, 51] on input "Select an option" at bounding box center [157, 50] width 5 height 5
click at [160, 64] on span "Select an option" at bounding box center [157, 65] width 5 height 5
click at [160, 64] on input "Select an option" at bounding box center [157, 65] width 5 height 5
click at [160, 82] on span "Select an option" at bounding box center [157, 81] width 5 height 5
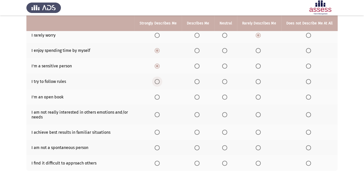
click at [160, 82] on input "Select an option" at bounding box center [157, 81] width 5 height 5
click at [311, 94] on span "Select an option" at bounding box center [308, 96] width 5 height 5
click at [311, 94] on input "Select an option" at bounding box center [308, 96] width 5 height 5
click at [311, 113] on label "Select an option" at bounding box center [309, 114] width 7 height 5
click at [311, 113] on input "Select an option" at bounding box center [308, 114] width 5 height 5
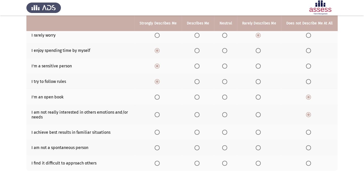
click at [258, 115] on span "Select an option" at bounding box center [258, 114] width 5 height 5
click at [258, 115] on input "Select an option" at bounding box center [258, 114] width 5 height 5
click at [227, 114] on span "Select an option" at bounding box center [224, 114] width 5 height 5
click at [227, 114] on input "Select an option" at bounding box center [224, 114] width 5 height 5
click at [160, 132] on span "Select an option" at bounding box center [157, 131] width 5 height 5
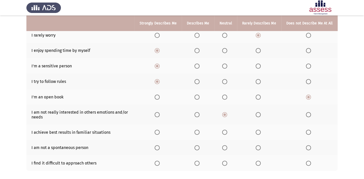
click at [160, 132] on input "Select an option" at bounding box center [157, 131] width 5 height 5
click at [228, 148] on label "Select an option" at bounding box center [225, 147] width 7 height 5
click at [227, 148] on input "Select an option" at bounding box center [224, 147] width 5 height 5
click at [310, 162] on span "Select an option" at bounding box center [308, 162] width 5 height 5
click at [310, 162] on input "Select an option" at bounding box center [308, 162] width 5 height 5
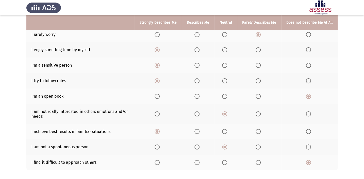
scroll to position [95, 0]
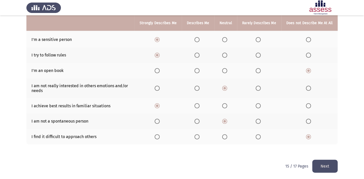
click at [327, 163] on button "Next" at bounding box center [324, 165] width 25 height 13
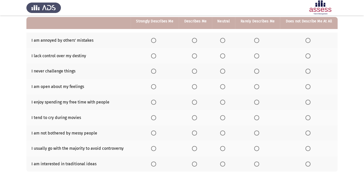
scroll to position [49, 0]
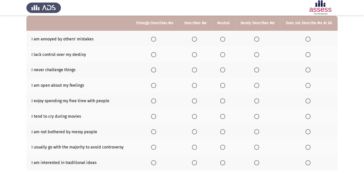
click at [257, 40] on span "Select an option" at bounding box center [256, 39] width 5 height 5
click at [257, 40] on input "Select an option" at bounding box center [256, 39] width 5 height 5
click at [308, 55] on span "Select an option" at bounding box center [307, 54] width 5 height 5
click at [308, 55] on input "Select an option" at bounding box center [307, 54] width 5 height 5
click at [305, 69] on span "Select an option" at bounding box center [307, 69] width 5 height 5
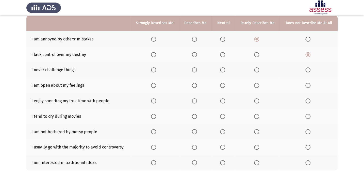
click at [305, 69] on input "Select an option" at bounding box center [307, 69] width 5 height 5
click at [256, 69] on span "Select an option" at bounding box center [256, 69] width 5 height 5
click at [256, 69] on input "Select an option" at bounding box center [256, 69] width 5 height 5
click at [259, 86] on span "Select an option" at bounding box center [256, 85] width 5 height 5
click at [259, 86] on input "Select an option" at bounding box center [256, 85] width 5 height 5
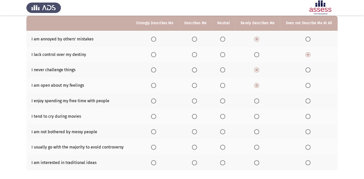
click at [197, 99] on span "Select an option" at bounding box center [194, 100] width 5 height 5
click at [197, 99] on input "Select an option" at bounding box center [194, 100] width 5 height 5
click at [196, 116] on span "Select an option" at bounding box center [194, 116] width 5 height 5
click at [196, 116] on input "Select an option" at bounding box center [194, 116] width 5 height 5
click at [260, 130] on label "Select an option" at bounding box center [257, 131] width 7 height 5
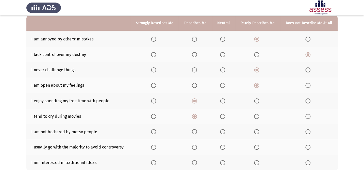
click at [259, 130] on input "Select an option" at bounding box center [256, 131] width 5 height 5
click at [195, 145] on span "Select an option" at bounding box center [194, 146] width 5 height 5
click at [195, 145] on input "Select an option" at bounding box center [194, 146] width 5 height 5
click at [194, 163] on span "Select an option" at bounding box center [194, 162] width 5 height 5
click at [194, 163] on input "Select an option" at bounding box center [194, 162] width 5 height 5
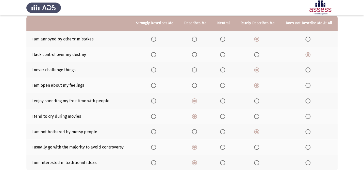
scroll to position [75, 0]
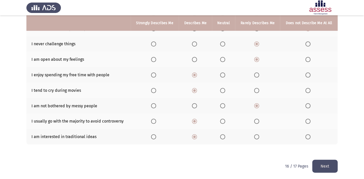
click at [312, 162] on button "Next" at bounding box center [324, 165] width 25 height 13
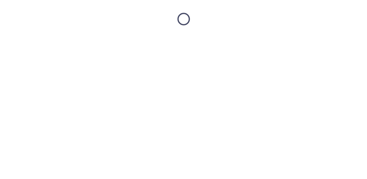
scroll to position [0, 0]
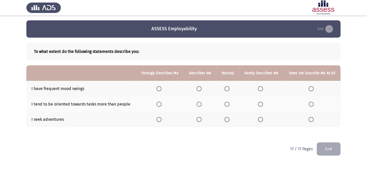
drag, startPoint x: 368, startPoint y: 63, endPoint x: 368, endPoint y: 71, distance: 8.1
click at [367, 71] on html "ASSESS Employability End To what extent do the following statements describe yo…" at bounding box center [183, 81] width 367 height 162
click at [228, 87] on span "Select an option" at bounding box center [227, 88] width 5 height 5
click at [228, 87] on input "Select an option" at bounding box center [227, 88] width 5 height 5
click at [160, 103] on span "Select an option" at bounding box center [159, 104] width 5 height 5
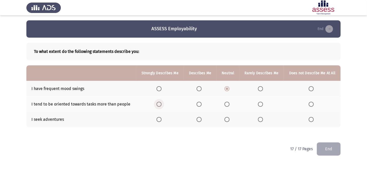
click at [160, 103] on input "Select an option" at bounding box center [159, 104] width 5 height 5
click at [226, 119] on span "Select an option" at bounding box center [227, 119] width 5 height 5
click at [226, 119] on input "Select an option" at bounding box center [227, 119] width 5 height 5
click at [195, 138] on div "To what extent do the following statements describe you: Strongly Describes Me …" at bounding box center [183, 90] width 314 height 105
click at [325, 145] on button "End" at bounding box center [329, 148] width 24 height 13
